Goal: Communication & Community: Answer question/provide support

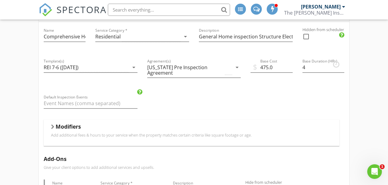
scroll to position [9, 0]
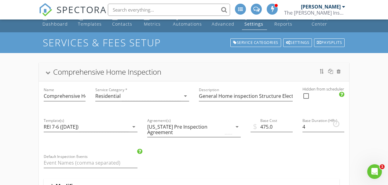
click at [48, 72] on div at bounding box center [48, 72] width 5 height 3
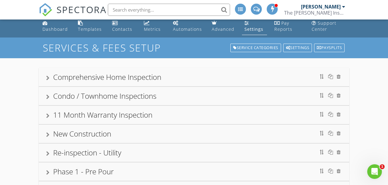
scroll to position [0, 0]
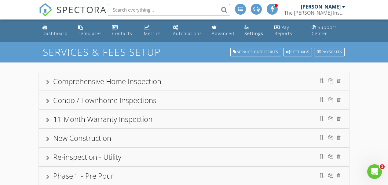
click at [121, 35] on div "Contacts" at bounding box center [122, 34] width 20 height 6
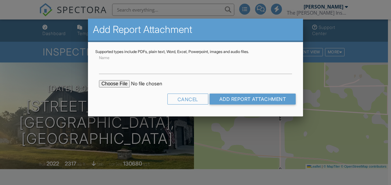
scroll to position [122, 0]
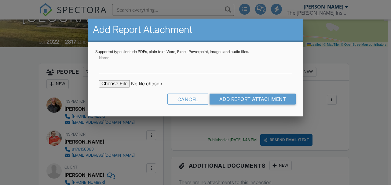
click at [134, 70] on input "Name" at bounding box center [195, 66] width 193 height 15
type input "Water Test"
click at [139, 68] on input "Water Test" at bounding box center [195, 66] width 193 height 15
click at [121, 85] on input "file" at bounding box center [151, 83] width 104 height 7
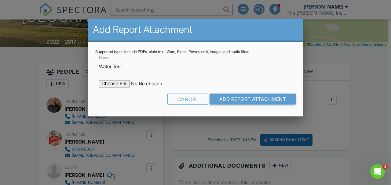
type input "C:\fakepath\199 graystone dr.pdf"
click at [250, 102] on input "Add Report Attachment" at bounding box center [253, 99] width 86 height 11
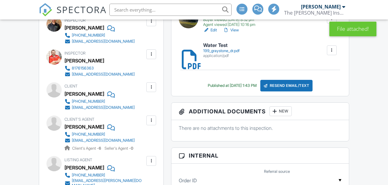
click at [298, 88] on div "Resend Email/Text" at bounding box center [286, 86] width 53 height 12
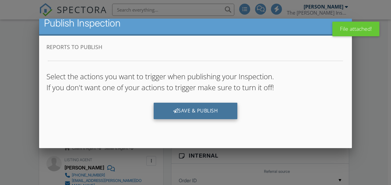
click at [201, 119] on div "Save & Publish" at bounding box center [196, 111] width 84 height 16
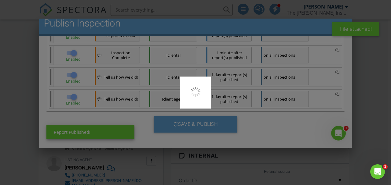
click at [203, 125] on div at bounding box center [195, 92] width 391 height 185
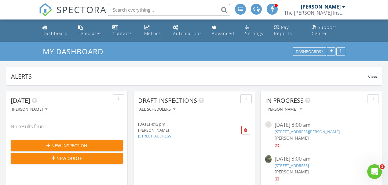
click at [54, 31] on div "Dashboard" at bounding box center [54, 34] width 25 height 6
click at [377, 172] on icon "Open Intercom Messenger" at bounding box center [375, 172] width 10 height 10
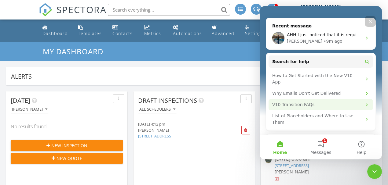
scroll to position [102, 0]
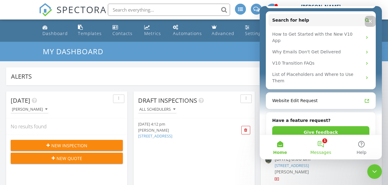
click at [323, 144] on button "1 Messages" at bounding box center [320, 147] width 41 height 24
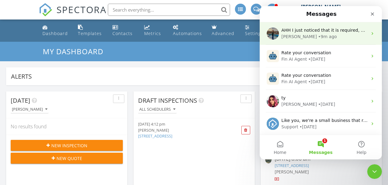
click at [317, 34] on div "Lydia • 9m ago" at bounding box center [324, 37] width 86 height 6
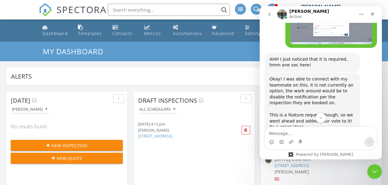
scroll to position [783, 0]
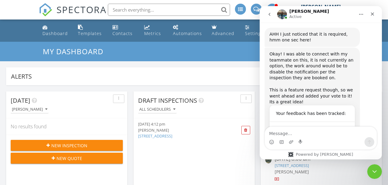
click at [153, 14] on input "text" at bounding box center [169, 10] width 122 height 12
type input "1"
click at [52, 35] on div "Dashboard" at bounding box center [54, 34] width 25 height 6
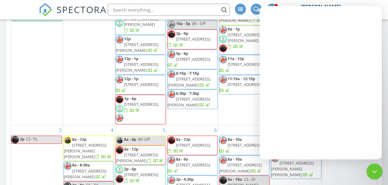
drag, startPoint x: 736, startPoint y: 326, endPoint x: 369, endPoint y: 167, distance: 399.7
click at [371, 168] on icon "Close Intercom Messenger" at bounding box center [373, 170] width 7 height 7
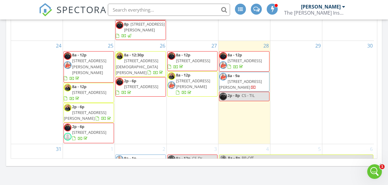
scroll to position [649, 0]
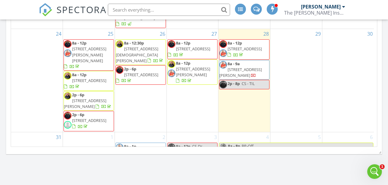
click at [98, 112] on span "2p - 6p 7428 Beckwood Dr, Fort Worth 76112" at bounding box center [89, 121] width 50 height 18
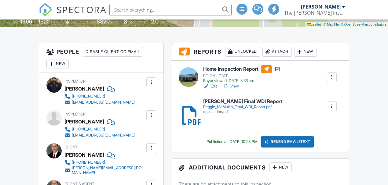
click at [118, 52] on div "Disable Client CC Email" at bounding box center [113, 52] width 60 height 10
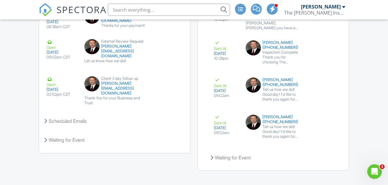
scroll to position [1224, 0]
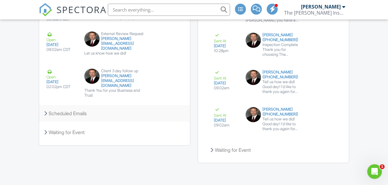
click at [70, 106] on div "Scheduled Emails" at bounding box center [114, 113] width 151 height 16
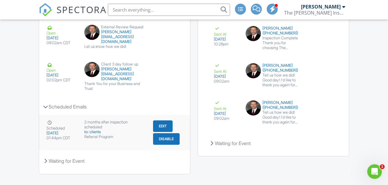
click at [164, 138] on button "Disable" at bounding box center [166, 139] width 27 height 12
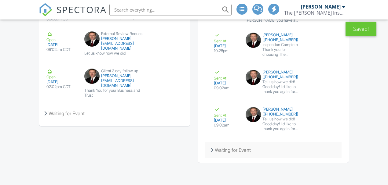
click at [236, 151] on div "Waiting for Event" at bounding box center [273, 150] width 136 height 16
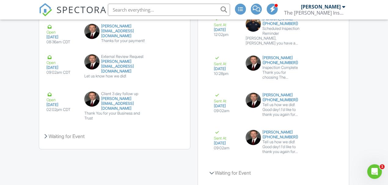
scroll to position [1187, 0]
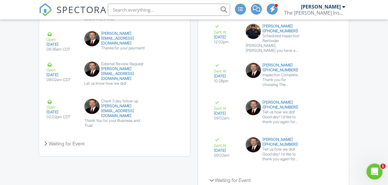
click at [377, 169] on icon "Open Intercom Messenger" at bounding box center [374, 171] width 10 height 10
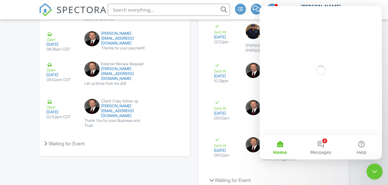
scroll to position [0, 0]
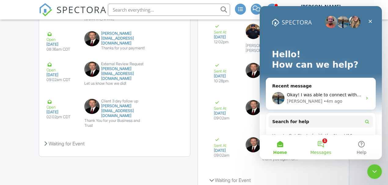
click at [325, 146] on button "1 Messages" at bounding box center [320, 147] width 41 height 24
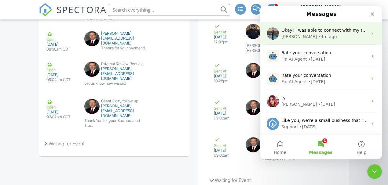
click at [322, 39] on div "Lydia • 4m ago" at bounding box center [324, 37] width 86 height 6
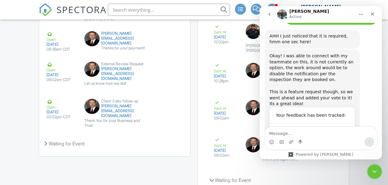
scroll to position [783, 0]
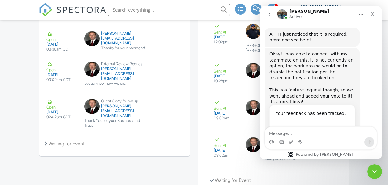
click at [303, 130] on textarea "Message…" at bounding box center [321, 132] width 112 height 10
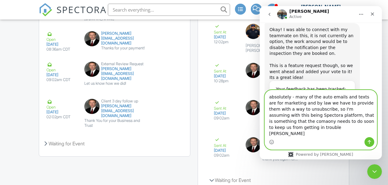
scroll to position [814, 0]
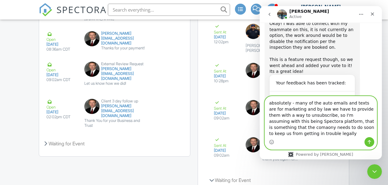
click at [312, 109] on textarea "absolutely - many of the auto emails and texts are for marketing and by law we …" at bounding box center [321, 117] width 112 height 41
click at [369, 110] on textarea "absolutely - many of the auto emails and texts are for marketing and by law we …" at bounding box center [321, 117] width 112 height 41
click at [341, 129] on textarea "absolutely - many of the auto emails and texts are for marketing and by law we …" at bounding box center [321, 117] width 112 height 41
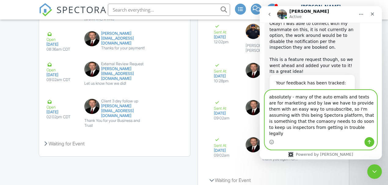
click at [319, 134] on textarea "absolutely - many of the auto emails and texts are for marketing and by law we …" at bounding box center [321, 113] width 112 height 47
type textarea "absolutely - many of the auto emails and texts are for marketing and by law we …"
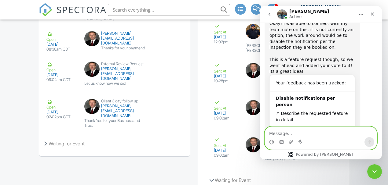
scroll to position [837, 0]
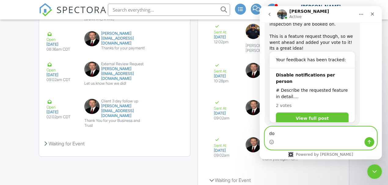
type textarea "d"
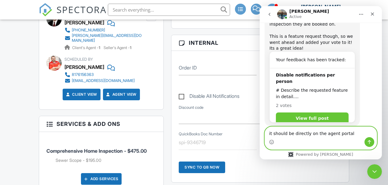
scroll to position [311, 0]
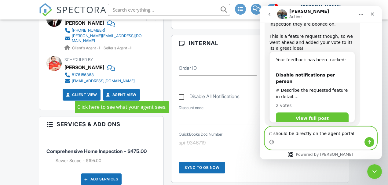
type textarea "it should be directly on the agent portal"
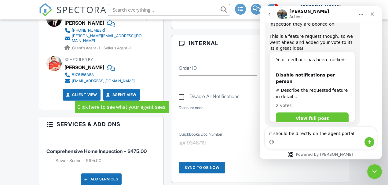
click at [126, 92] on link "Agent View" at bounding box center [120, 95] width 31 height 6
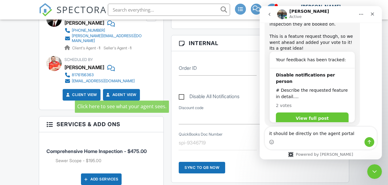
click at [80, 92] on link "Client View" at bounding box center [81, 95] width 32 height 6
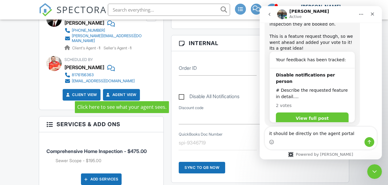
click at [124, 93] on link "Agent View" at bounding box center [120, 95] width 31 height 6
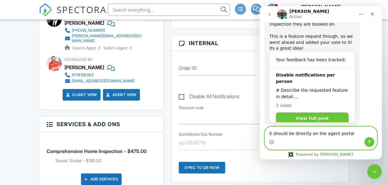
click at [348, 136] on textarea "it should be directly on the agent portal" at bounding box center [321, 132] width 112 height 10
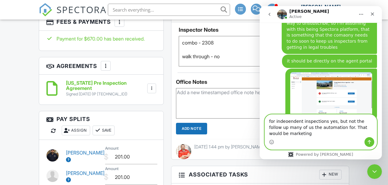
scroll to position [975, 0]
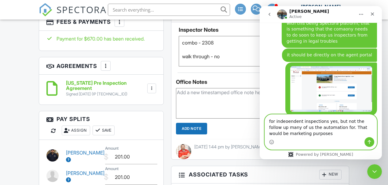
click at [285, 122] on textarea "for indeoendent inspections yes, but not the follow up many of us the automatio…" at bounding box center [321, 126] width 112 height 23
click at [371, 122] on textarea "for independent inspections yes, but not the follow up many of us the automatio…" at bounding box center [321, 126] width 112 height 23
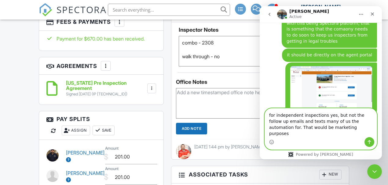
click at [325, 134] on textarea "for independent inspections yes, but not the follow up emails and texts many of…" at bounding box center [321, 123] width 112 height 29
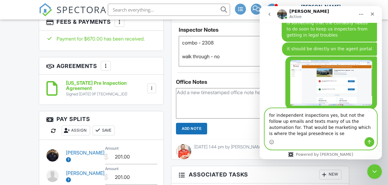
type textarea "for independent inspections yes, but not the follow up emails and texts many of…"
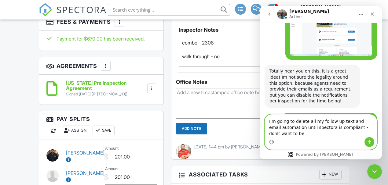
scroll to position [1037, 0]
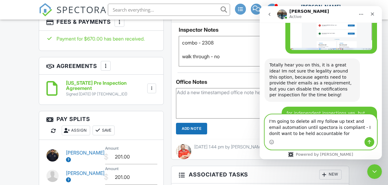
click at [357, 128] on textarea "I'm going to delete all my follow up text and email automation until spectora i…" at bounding box center [321, 126] width 112 height 23
click at [319, 137] on textarea "I'm going to delete all my follow up text and email automation until spectora i…" at bounding box center [321, 126] width 112 height 23
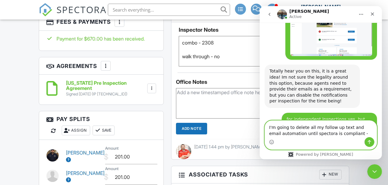
type textarea "I'm going to delete all my follow up text and email automation until spectora i…"
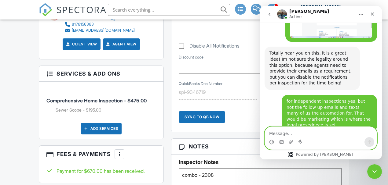
scroll to position [311, 0]
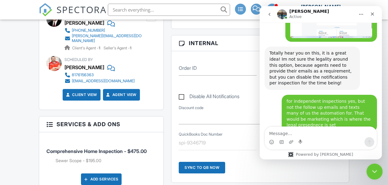
click at [372, 168] on icon "Close Intercom Messenger" at bounding box center [373, 170] width 7 height 7
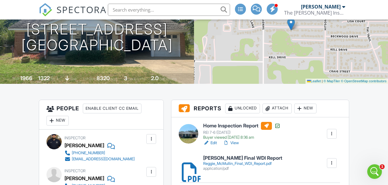
scroll to position [0, 0]
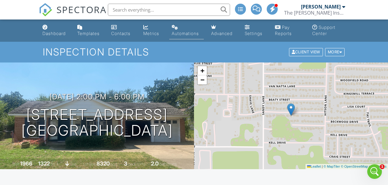
click at [179, 32] on div "Automations" at bounding box center [185, 33] width 27 height 5
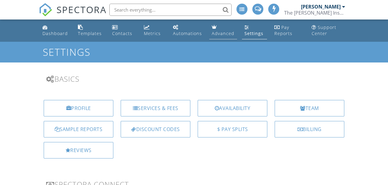
click at [158, 108] on div "Services & Fees" at bounding box center [156, 108] width 70 height 16
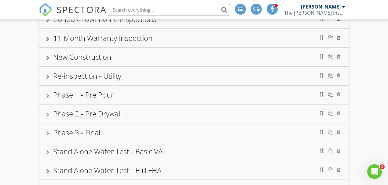
scroll to position [82, 0]
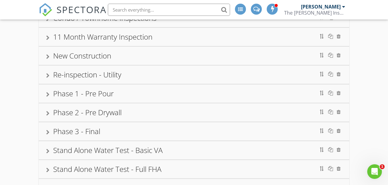
click at [126, 51] on div "New Construction" at bounding box center [194, 55] width 296 height 11
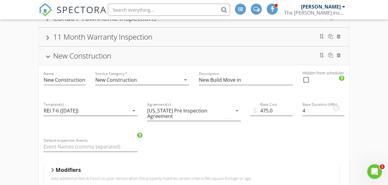
click at [301, 112] on div "Base Duration (HRs) 4" at bounding box center [323, 114] width 52 height 36
click at [303, 111] on input "4" at bounding box center [323, 111] width 42 height 10
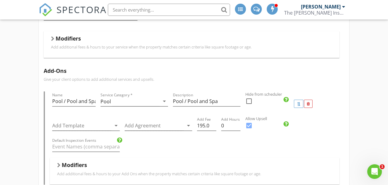
scroll to position [245, 0]
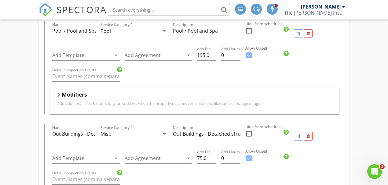
click at [319, 108] on div "Modifiers Add additional fees & hours to your Add Ons when the property matches…" at bounding box center [195, 101] width 290 height 27
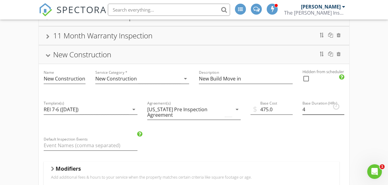
scroll to position [81, 0]
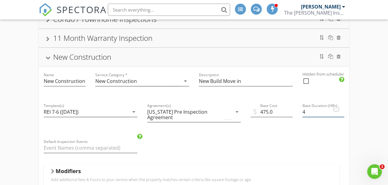
click at [309, 111] on input "4" at bounding box center [323, 112] width 42 height 10
click at [309, 110] on input "4" at bounding box center [323, 112] width 42 height 10
click at [309, 111] on input "4" at bounding box center [323, 112] width 42 height 10
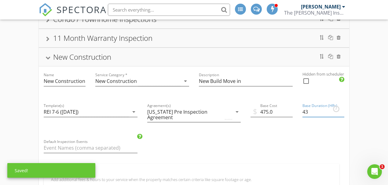
type input "4"
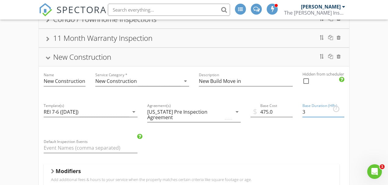
type input "3"
click at [49, 58] on div at bounding box center [48, 57] width 5 height 3
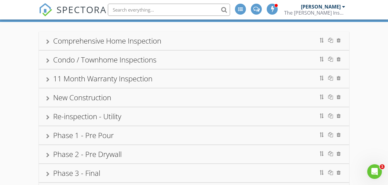
scroll to position [40, 0]
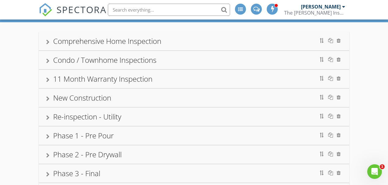
click at [47, 78] on div at bounding box center [47, 80] width 3 height 5
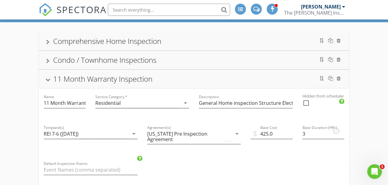
click at [50, 78] on div at bounding box center [48, 79] width 5 height 3
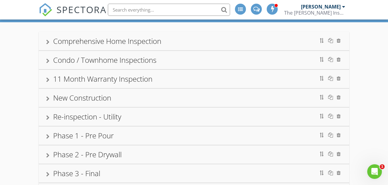
click at [48, 62] on div at bounding box center [47, 61] width 3 height 5
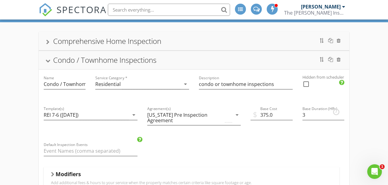
click at [49, 60] on div at bounding box center [48, 60] width 5 height 3
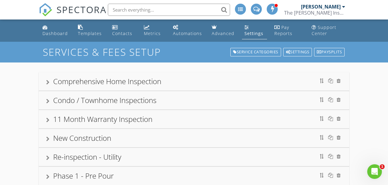
scroll to position [0, 0]
drag, startPoint x: 48, startPoint y: 80, endPoint x: 250, endPoint y: 88, distance: 201.7
click at [48, 80] on div at bounding box center [47, 82] width 3 height 5
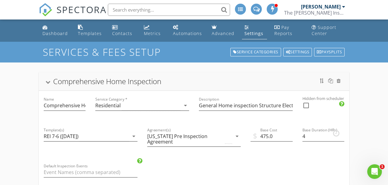
click at [47, 81] on div at bounding box center [48, 82] width 5 height 3
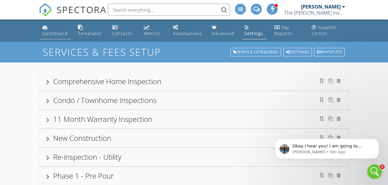
click at [57, 29] on link "Dashboard" at bounding box center [55, 30] width 31 height 17
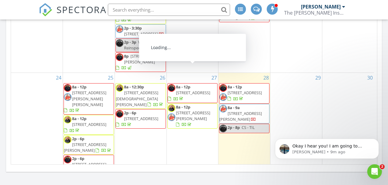
scroll to position [163, 0]
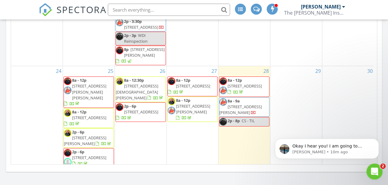
click at [377, 169] on icon "Open Intercom Messenger" at bounding box center [374, 171] width 10 height 10
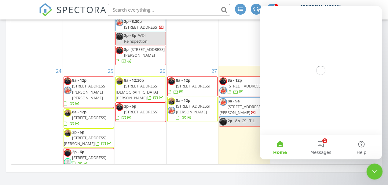
scroll to position [0, 0]
click at [322, 146] on button "2 Messages" at bounding box center [320, 147] width 41 height 24
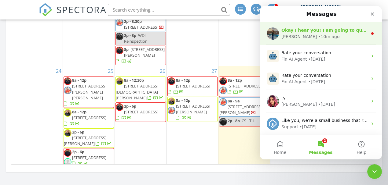
click at [331, 35] on div "[PERSON_NAME] • 10m ago" at bounding box center [324, 37] width 86 height 6
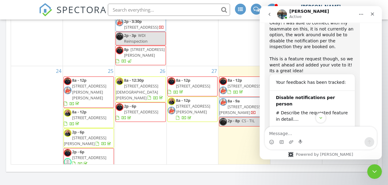
scroll to position [1080, 0]
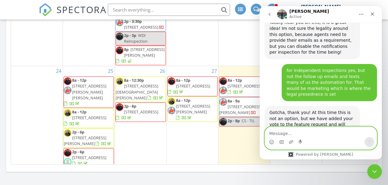
click at [304, 133] on textarea "Message…" at bounding box center [321, 132] width 112 height 10
type textarea "TY"
